Goal: Check status: Check status

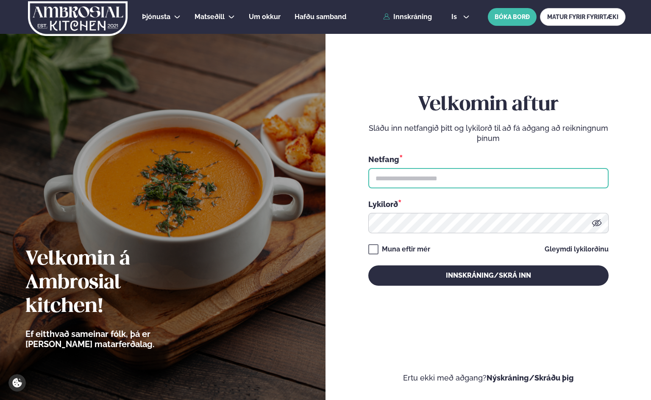
click at [405, 180] on input "text" at bounding box center [488, 178] width 240 height 20
type input "**********"
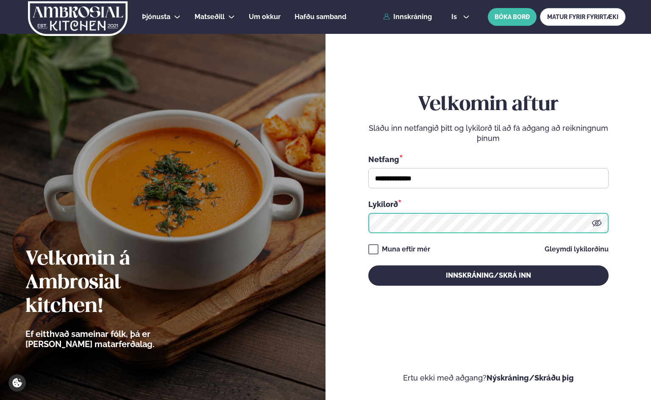
click at [368, 266] on button "Innskráning/Skrá inn" at bounding box center [488, 276] width 240 height 20
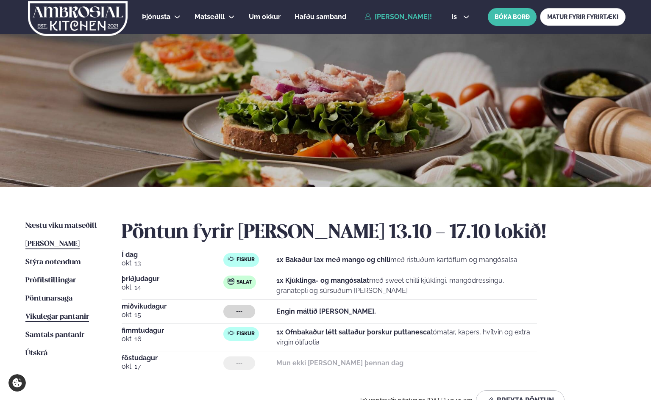
click at [50, 315] on span "Vikulegar pantanir" at bounding box center [57, 316] width 64 height 7
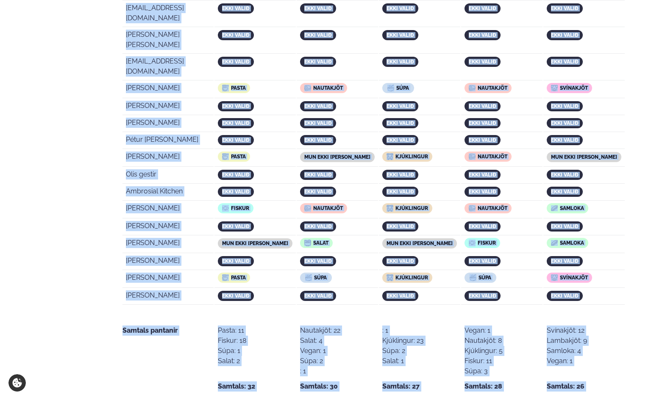
scroll to position [1698, 0]
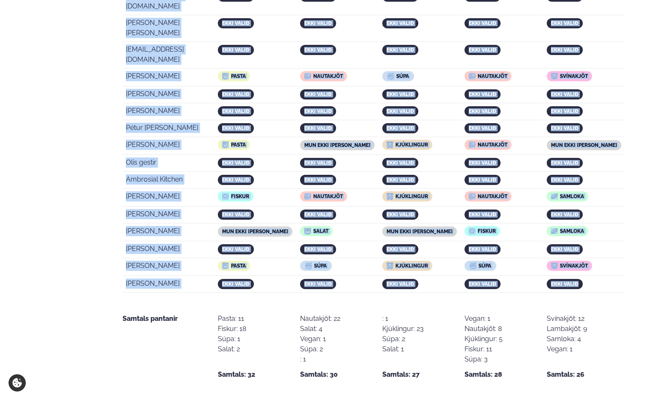
drag, startPoint x: 126, startPoint y: 260, endPoint x: 588, endPoint y: 101, distance: 488.7
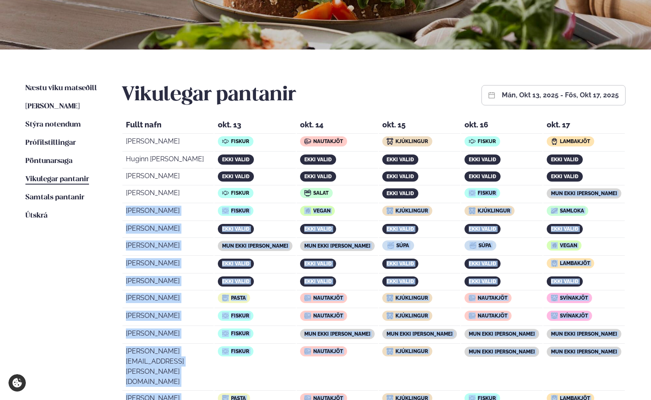
scroll to position [145, 0]
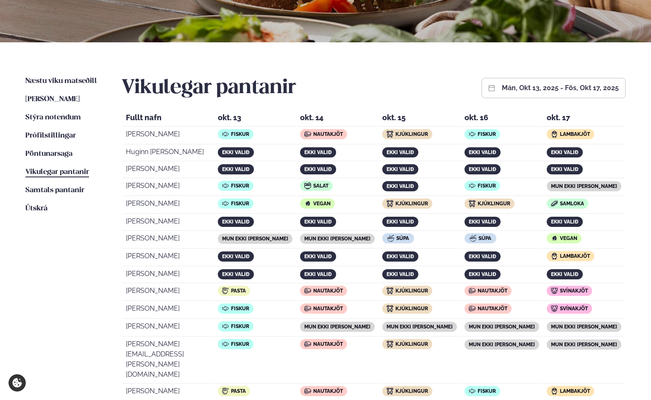
click at [393, 82] on div "Vikulegar pantanir mán, okt 13, 2025 - fös, okt 17, 2025" at bounding box center [374, 88] width 504 height 24
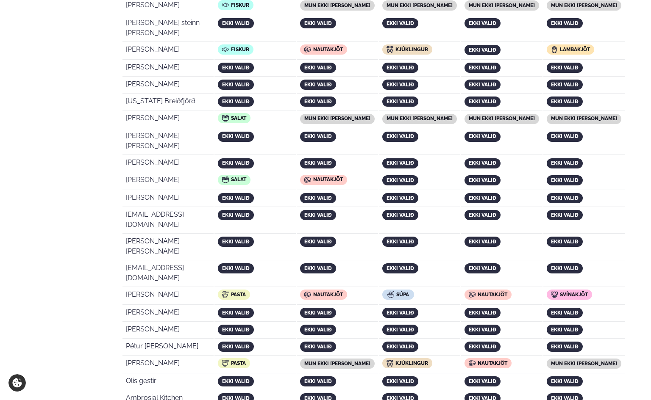
scroll to position [1489, 0]
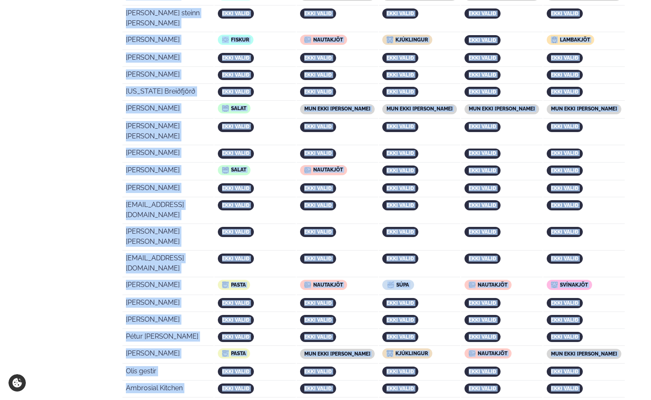
drag, startPoint x: 127, startPoint y: 118, endPoint x: 590, endPoint y: 311, distance: 501.6
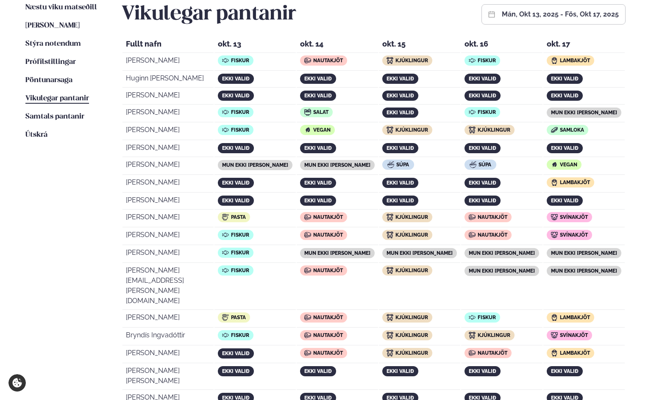
scroll to position [78, 0]
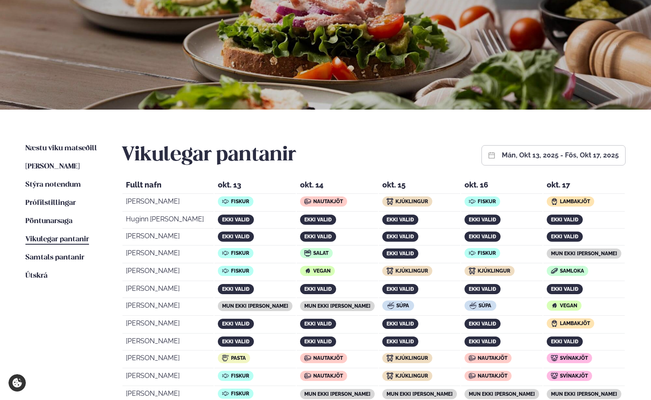
click at [446, 218] on td "ekki valið" at bounding box center [419, 221] width 81 height 16
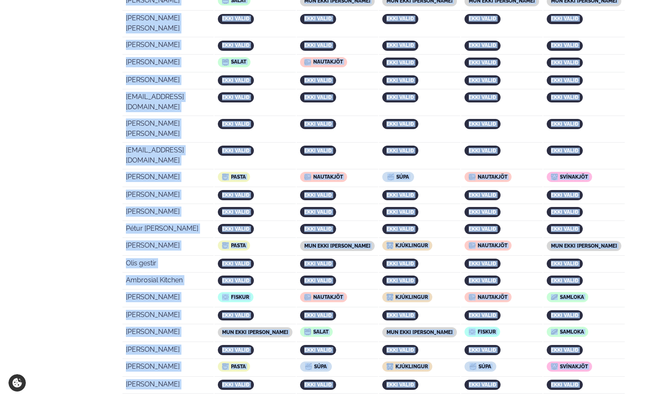
scroll to position [1631, 0]
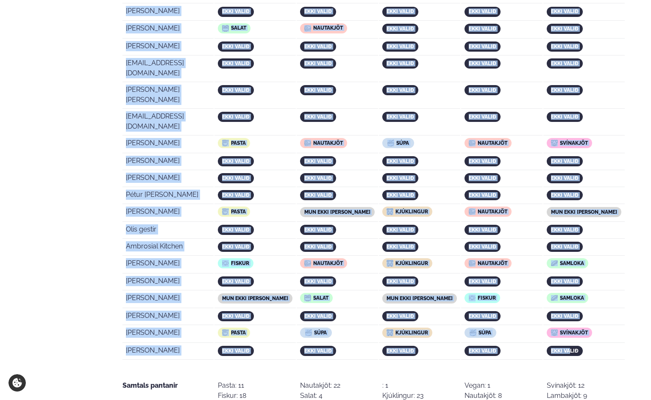
drag, startPoint x: 123, startPoint y: 183, endPoint x: 579, endPoint y: 169, distance: 455.5
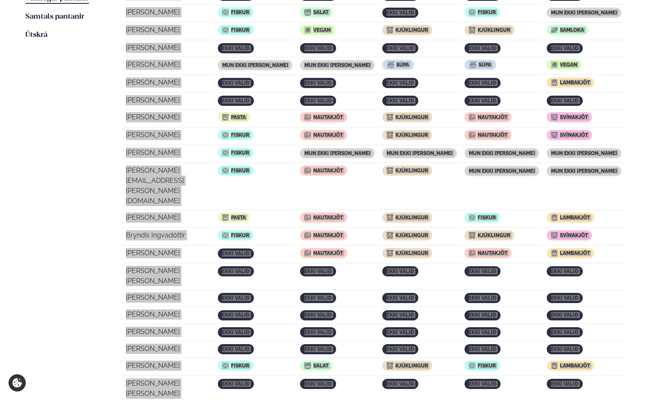
scroll to position [141, 0]
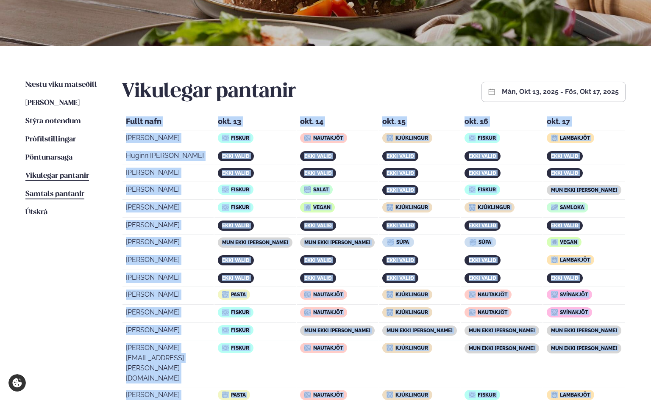
click at [46, 193] on span "Samtals pantanir" at bounding box center [54, 194] width 59 height 7
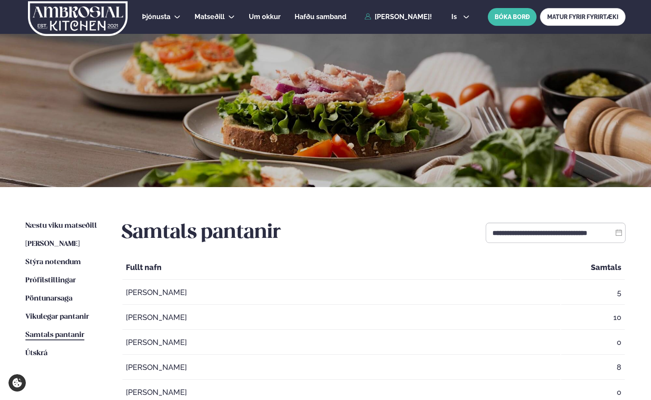
click at [566, 233] on icon at bounding box center [618, 233] width 7 height 7
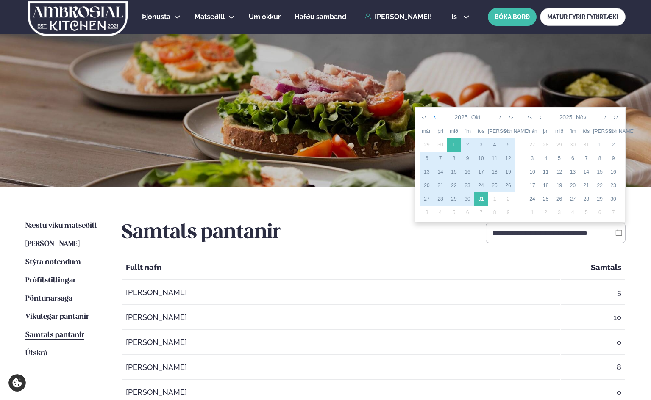
click at [435, 117] on icon "button" at bounding box center [435, 117] width 4 height 7
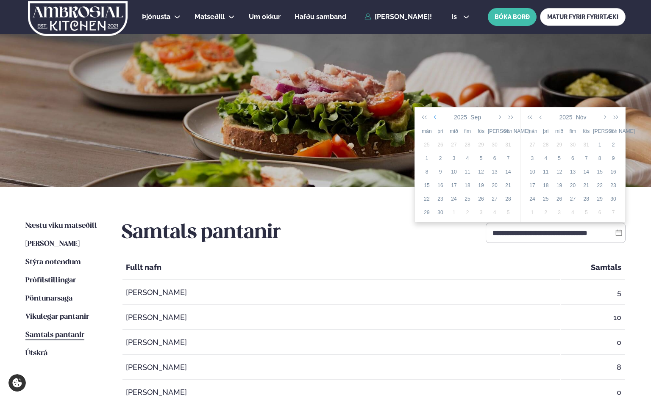
click at [435, 117] on icon "button" at bounding box center [435, 117] width 4 height 7
click at [470, 184] on div "21" at bounding box center [467, 186] width 14 height 8
click at [542, 118] on icon "button" at bounding box center [541, 117] width 4 height 7
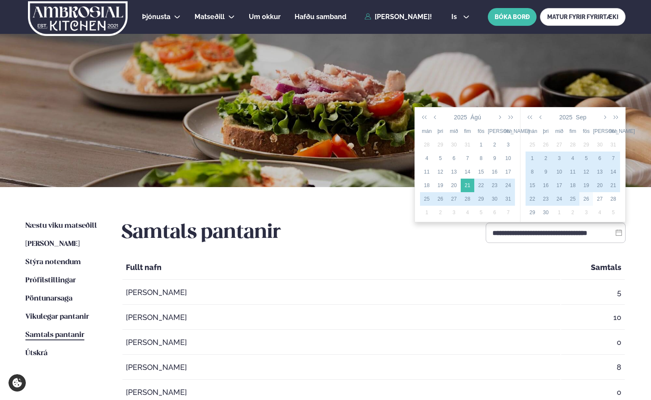
click at [566, 197] on div "26" at bounding box center [586, 199] width 14 height 8
type input "**********"
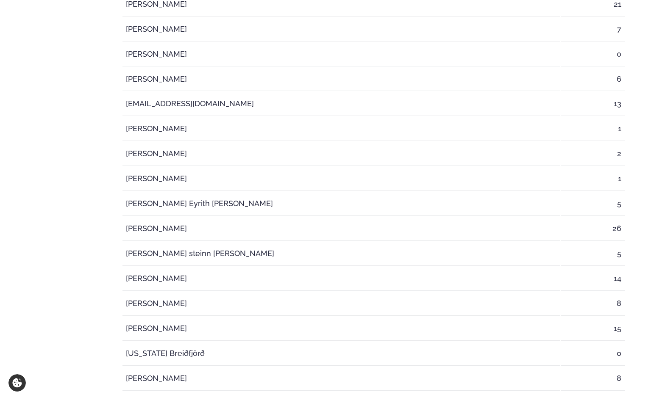
scroll to position [1629, 0]
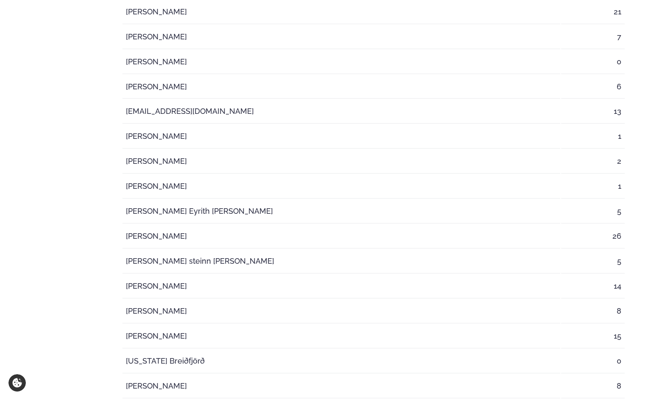
drag, startPoint x: 74, startPoint y: 11, endPoint x: 3, endPoint y: 39, distance: 76.8
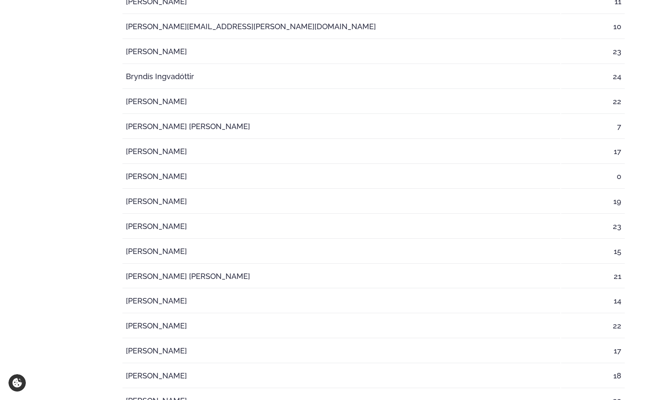
scroll to position [641, 0]
drag, startPoint x: 108, startPoint y: 86, endPoint x: 116, endPoint y: 85, distance: 8.1
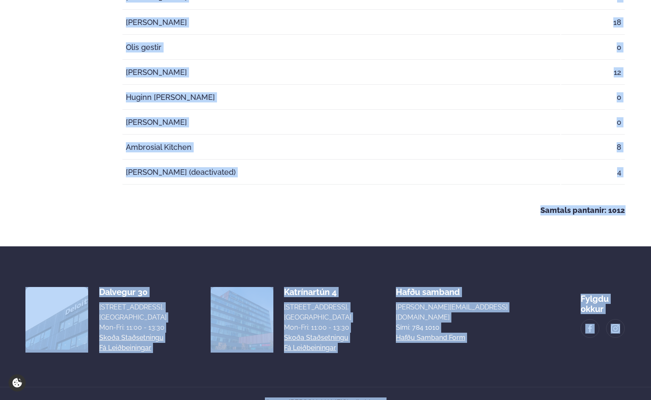
scroll to position [2335, 0]
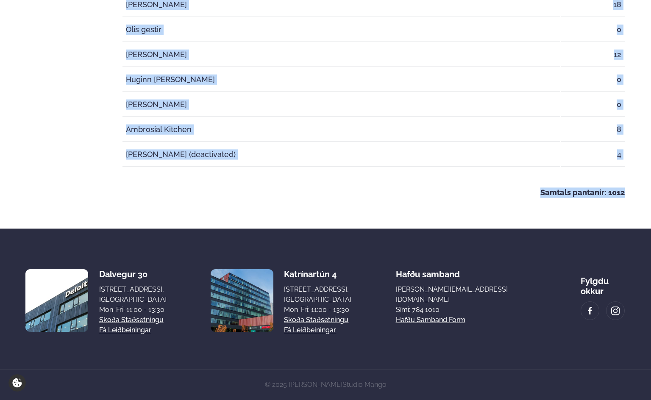
drag, startPoint x: 123, startPoint y: 267, endPoint x: 625, endPoint y: 186, distance: 508.8
copy table "Lorem ipsu Dolorsi Ametco Adip Elitseddoeiu 85 Tempor Incidi Utlaboreetd 7 Magn…"
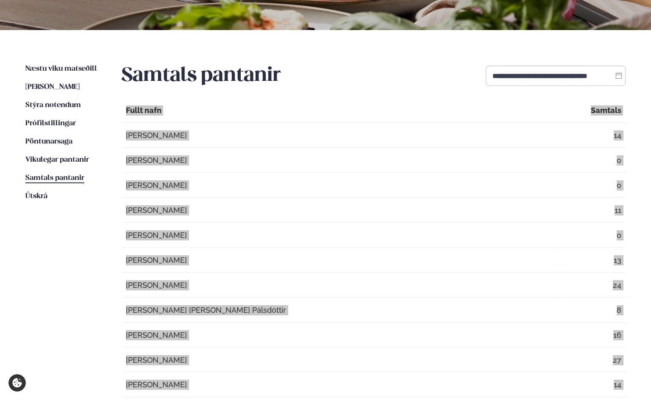
scroll to position [282, 0]
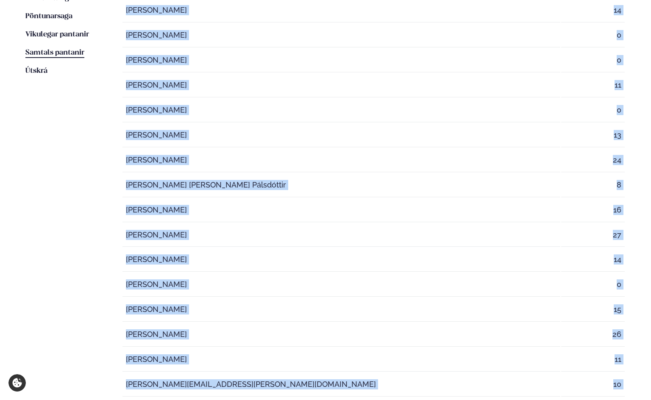
click at [374, 197] on td "[PERSON_NAME] [PERSON_NAME] Pálsdóttir" at bounding box center [341, 185] width 438 height 24
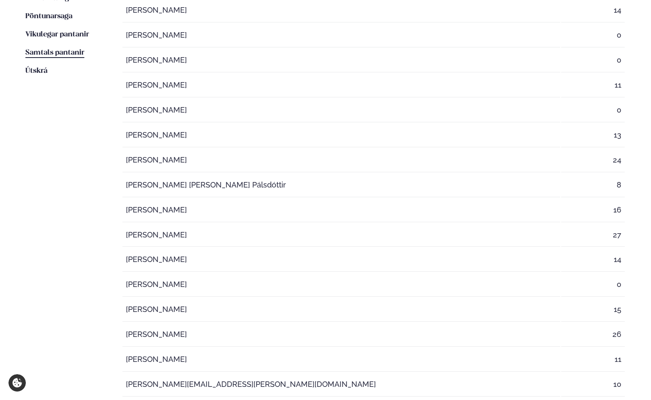
scroll to position [0, 0]
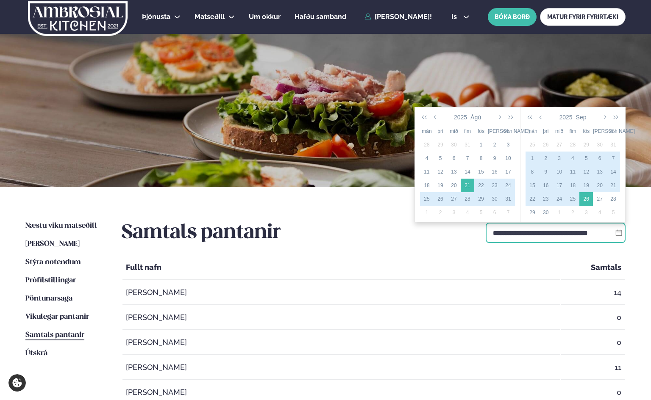
drag, startPoint x: 490, startPoint y: 232, endPoint x: 617, endPoint y: 230, distance: 127.1
click at [566, 230] on div "**********" at bounding box center [555, 233] width 140 height 20
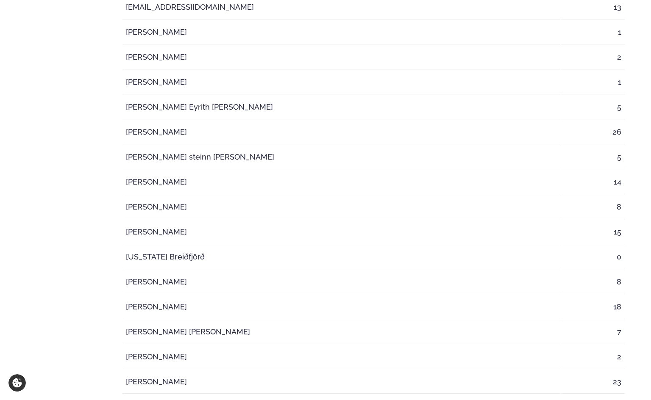
scroll to position [1629, 0]
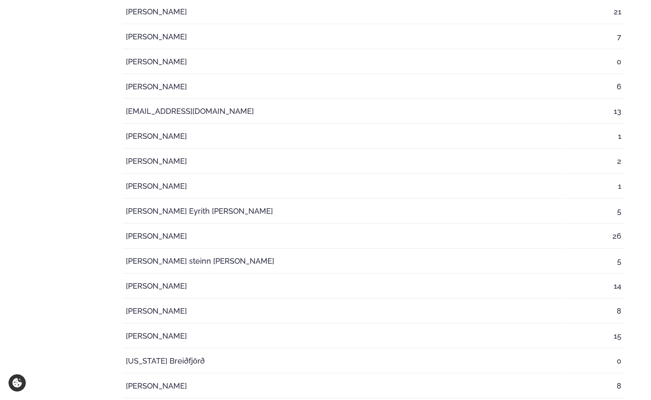
drag, startPoint x: 123, startPoint y: 36, endPoint x: 362, endPoint y: 45, distance: 239.4
click at [388, 39] on td "[PERSON_NAME]" at bounding box center [341, 37] width 438 height 24
